Goal: Entertainment & Leisure: Consume media (video, audio)

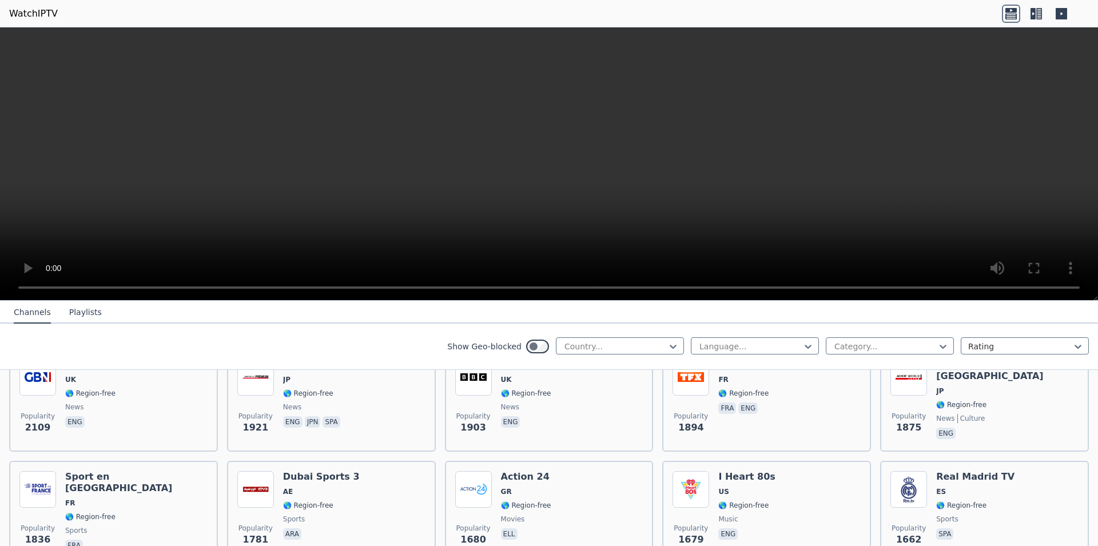
scroll to position [841, 0]
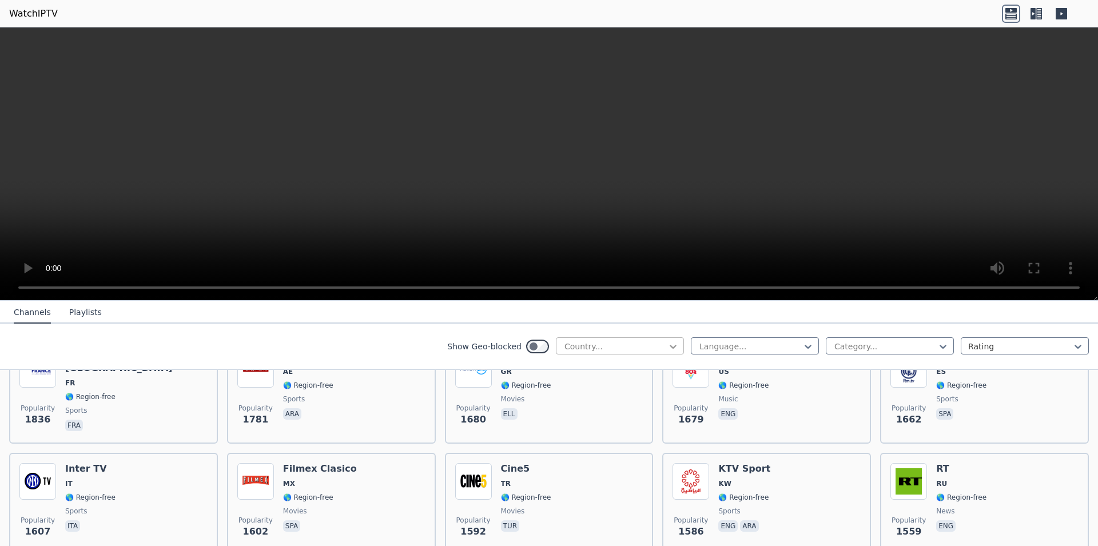
click at [668, 345] on icon at bounding box center [673, 346] width 11 height 11
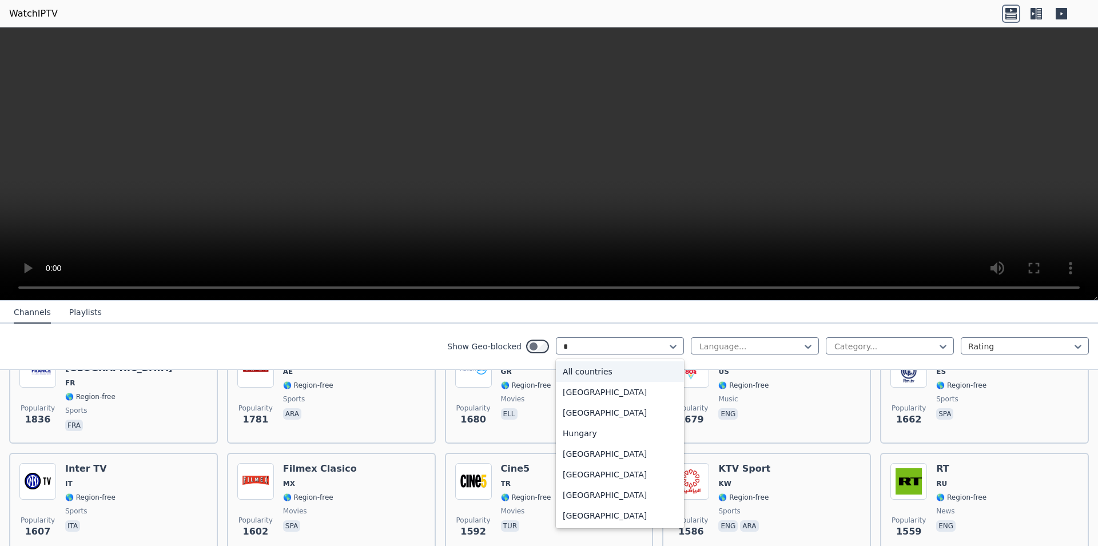
type input "**"
click at [571, 517] on div "[GEOGRAPHIC_DATA]" at bounding box center [620, 516] width 128 height 21
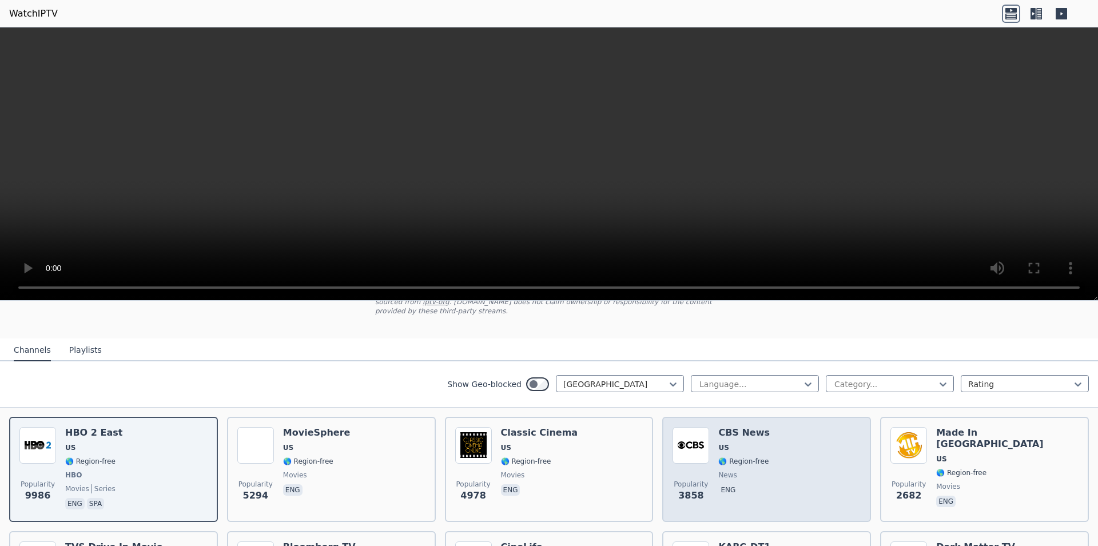
scroll to position [120, 0]
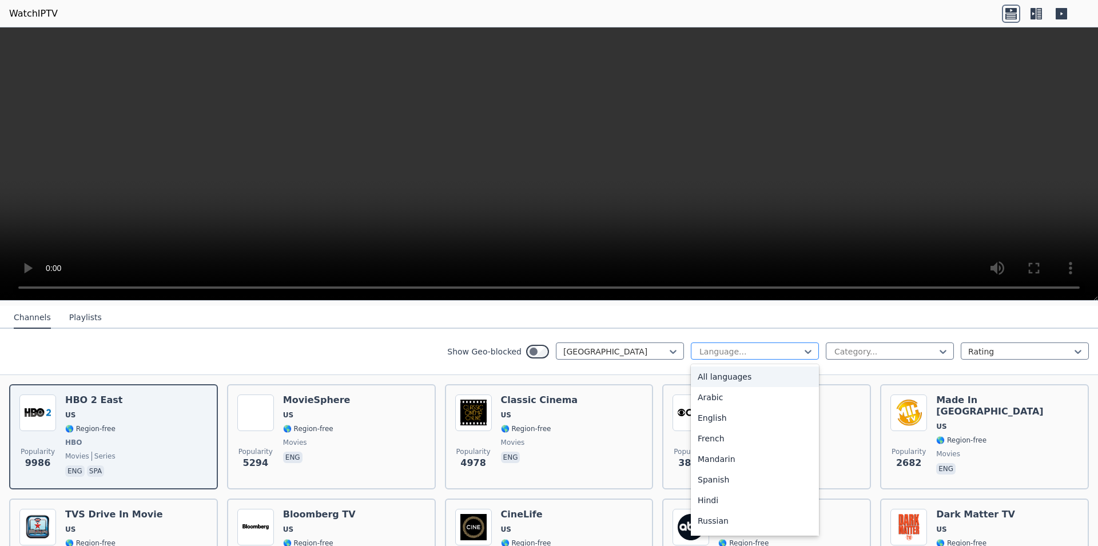
click at [773, 343] on div "Language..." at bounding box center [755, 351] width 128 height 17
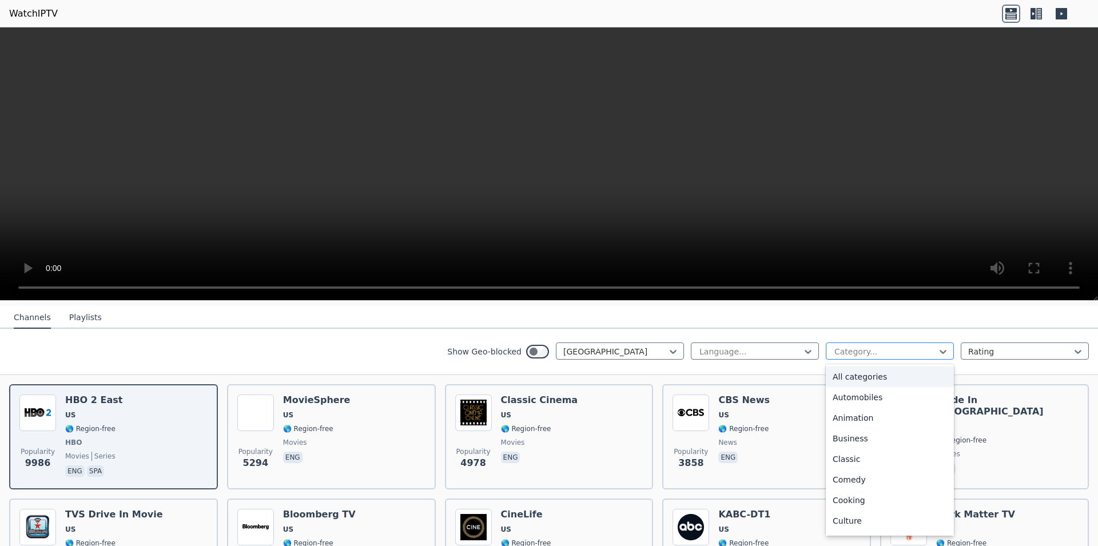
click at [855, 349] on div at bounding box center [885, 351] width 104 height 11
type input "**"
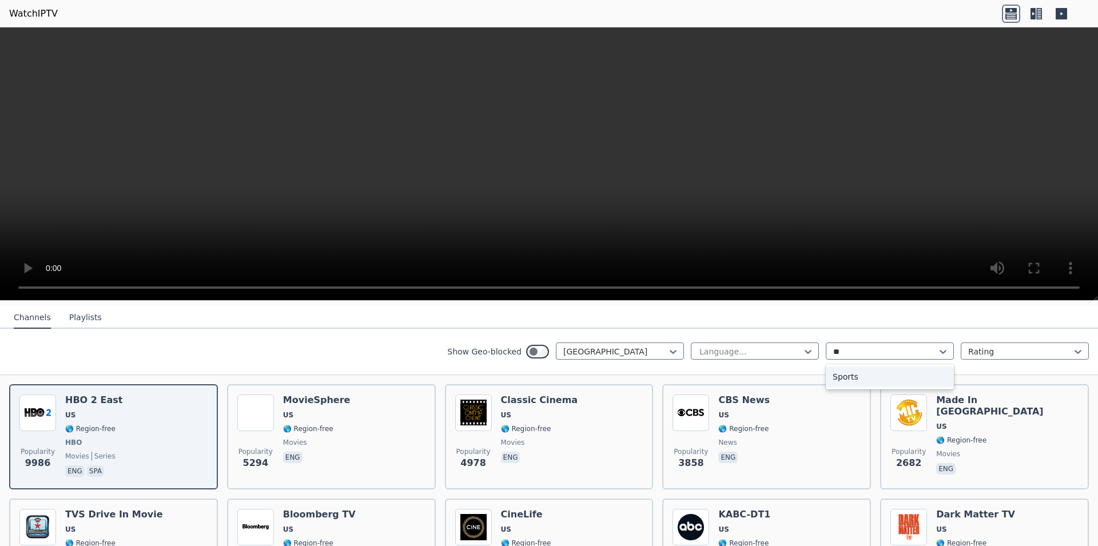
click at [855, 374] on div "Sports" at bounding box center [890, 377] width 128 height 21
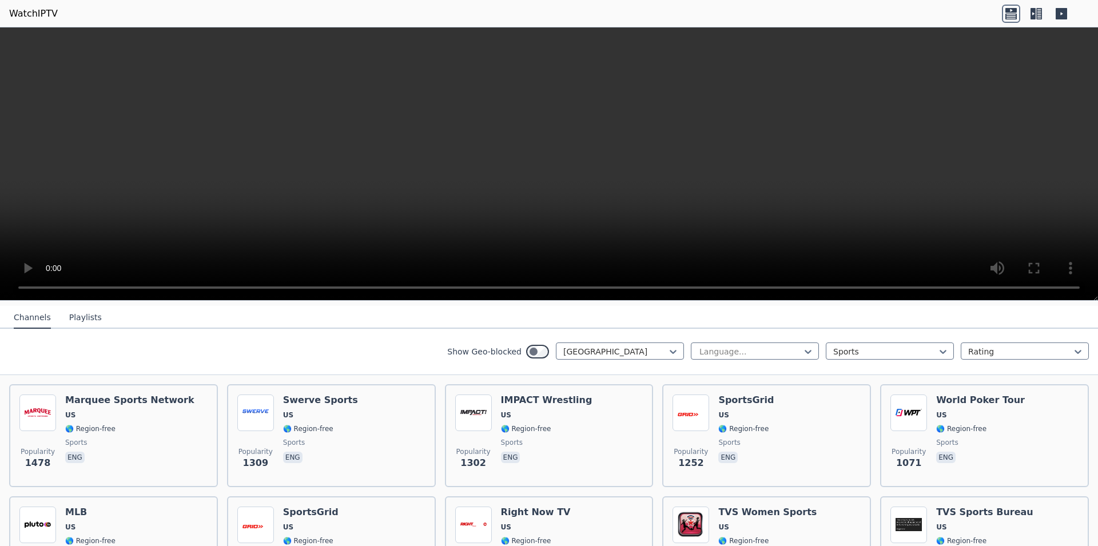
scroll to position [240, 0]
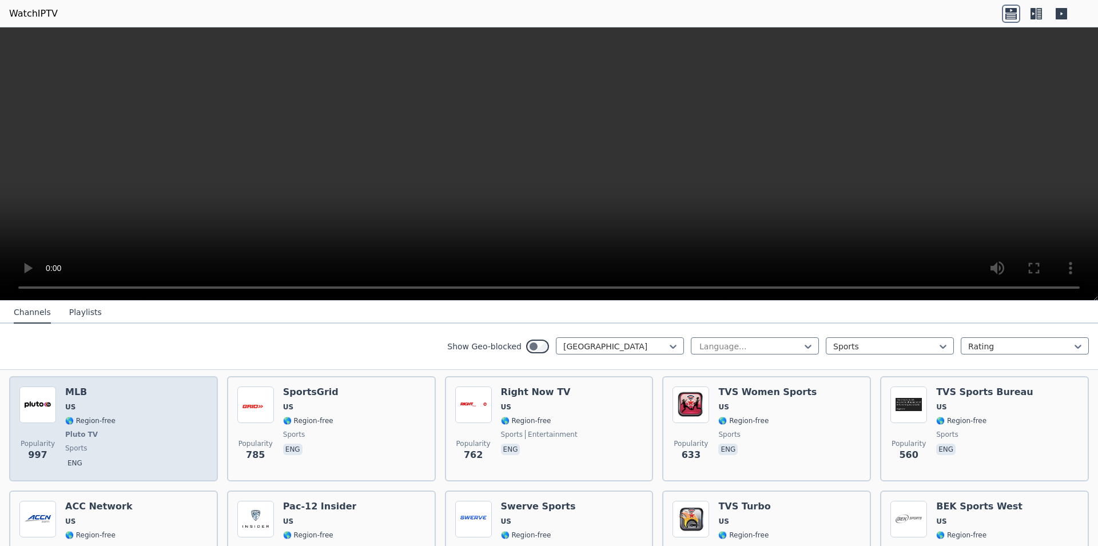
click at [118, 431] on div "Popularity 997 MLB US 🌎 Region-free Pluto TV sports eng" at bounding box center [113, 429] width 188 height 85
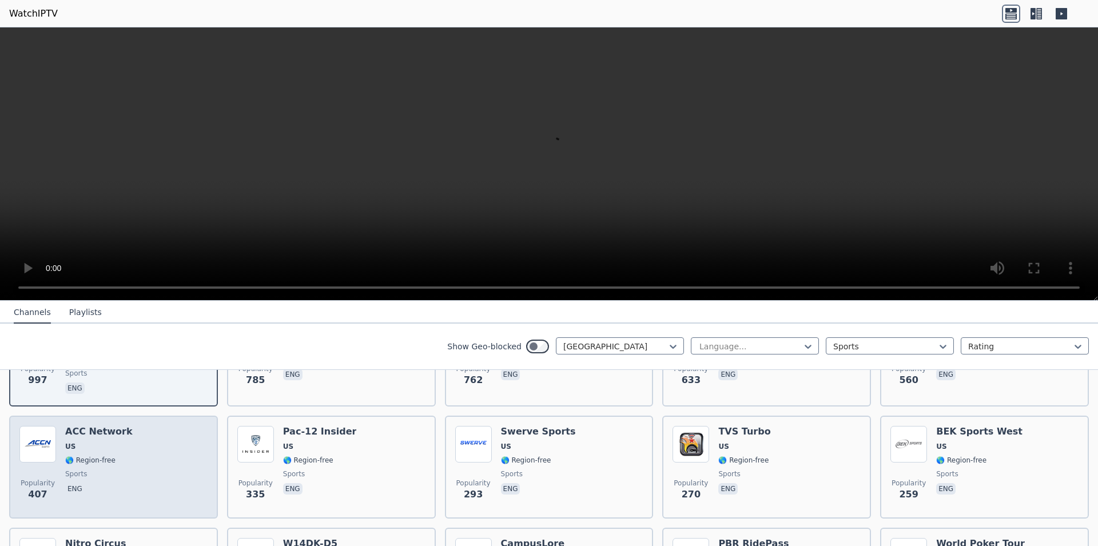
scroll to position [195, 0]
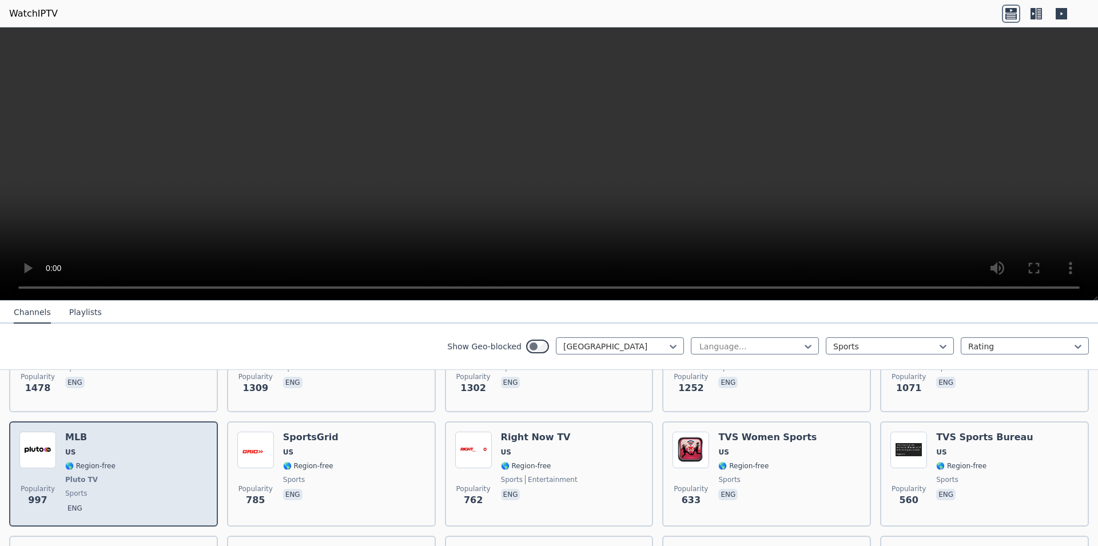
click at [124, 488] on div "Popularity 997 MLB US 🌎 Region-free Pluto TV sports eng" at bounding box center [113, 474] width 188 height 85
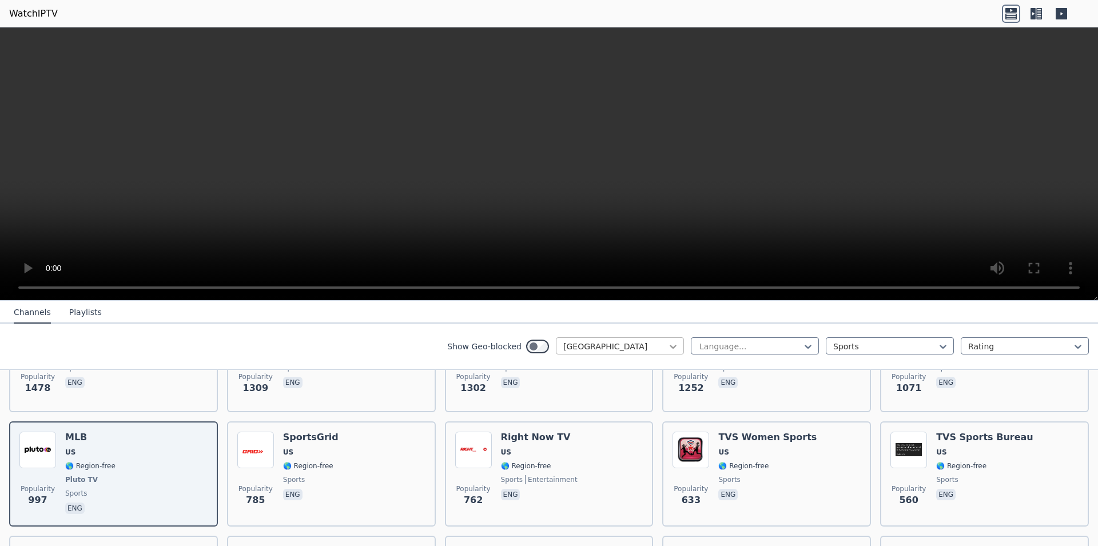
click at [668, 348] on icon at bounding box center [673, 346] width 11 height 11
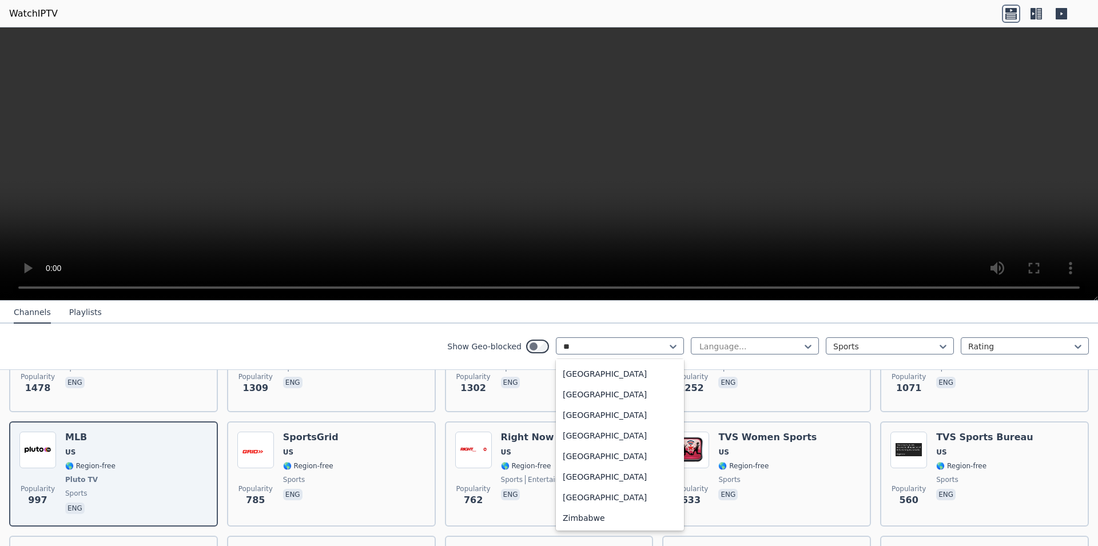
scroll to position [0, 0]
type input "***"
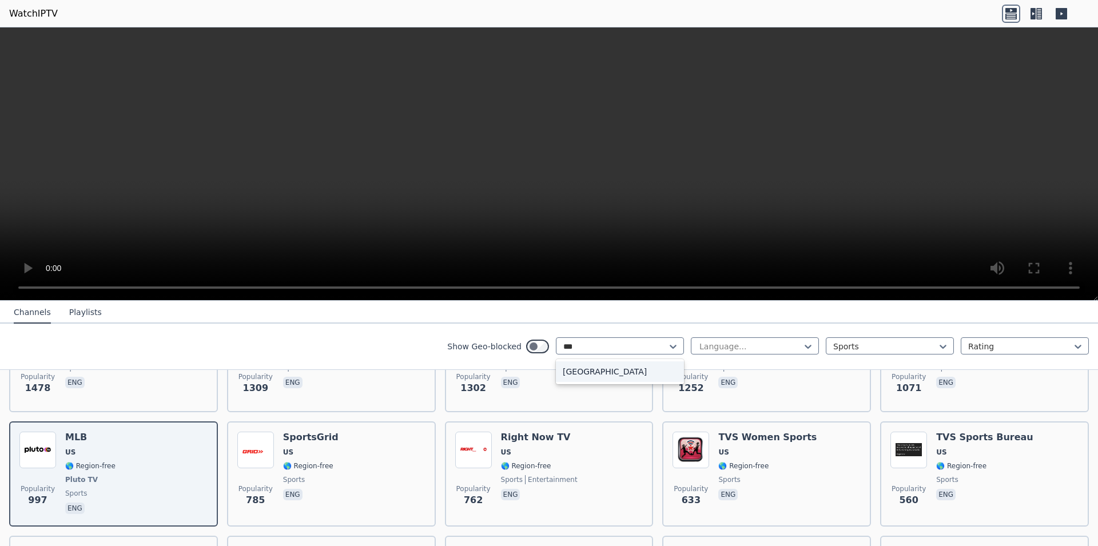
click at [577, 365] on div "[GEOGRAPHIC_DATA]" at bounding box center [620, 371] width 128 height 21
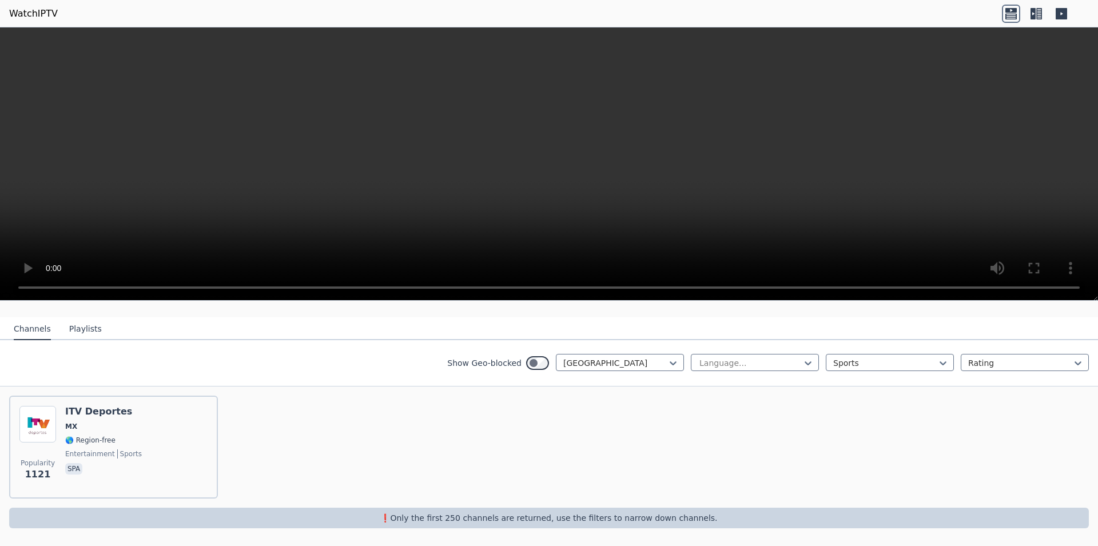
scroll to position [100, 0]
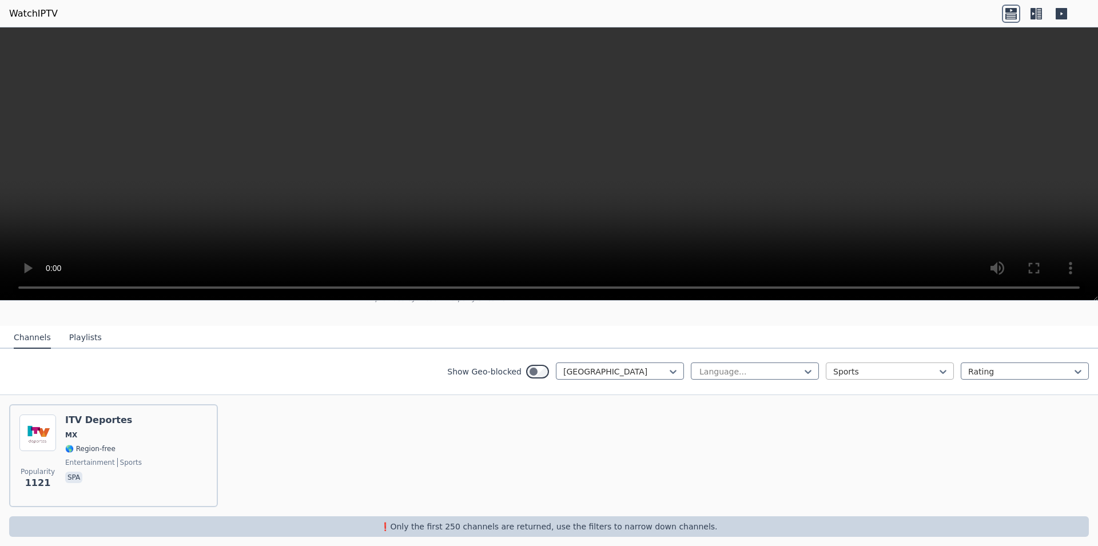
click at [864, 366] on div at bounding box center [885, 371] width 104 height 11
click at [451, 305] on div "WatchIPTV - Free IPTV streams from across the world [DOMAIN_NAME] does not host…" at bounding box center [549, 264] width 384 height 124
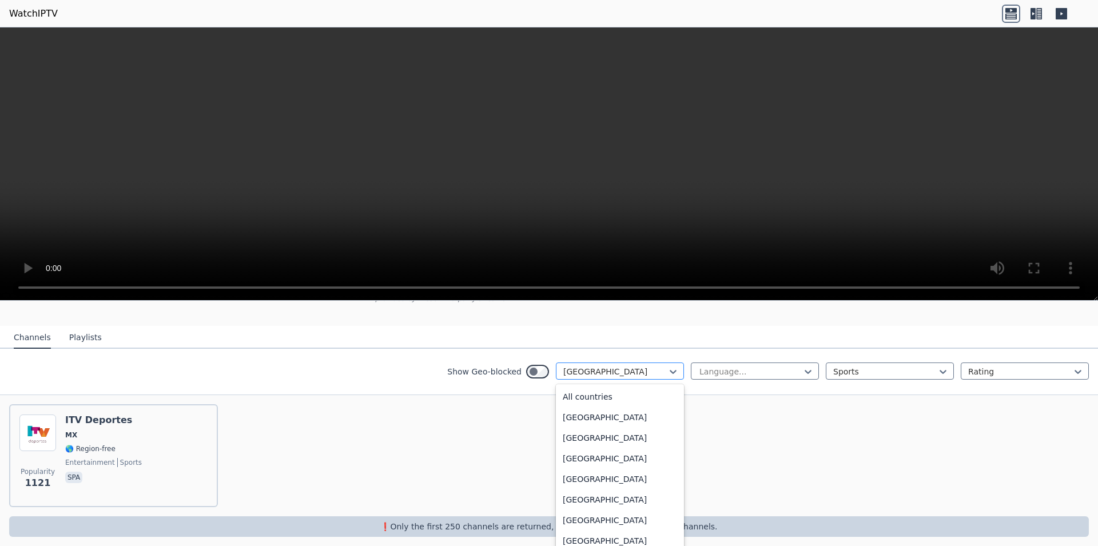
click at [625, 366] on div at bounding box center [615, 371] width 104 height 11
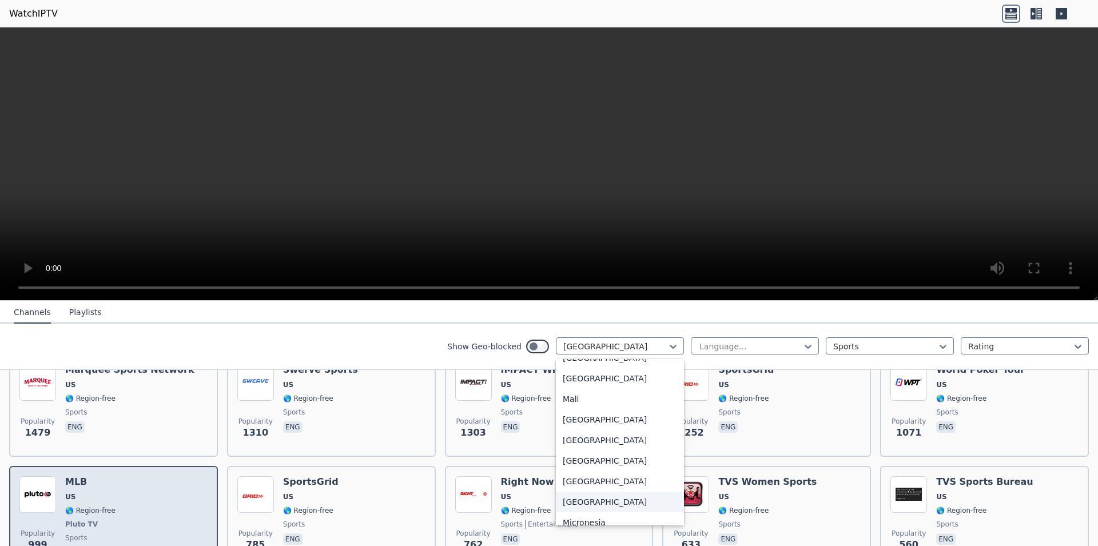
scroll to position [220, 0]
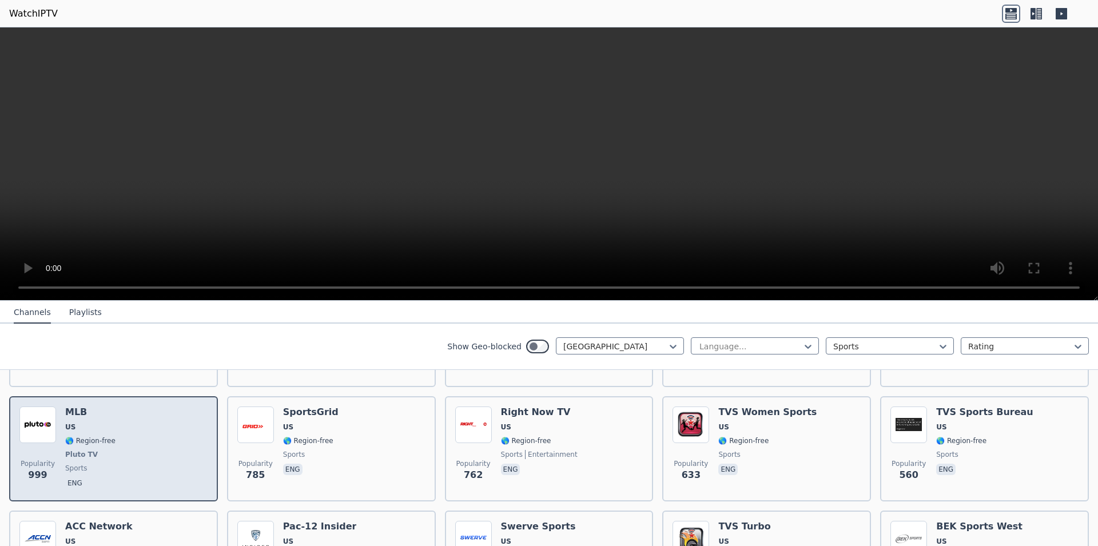
click at [123, 450] on div "Popularity 999 MLB US 🌎 Region-free Pluto TV sports eng" at bounding box center [113, 449] width 188 height 85
